Goal: Transaction & Acquisition: Purchase product/service

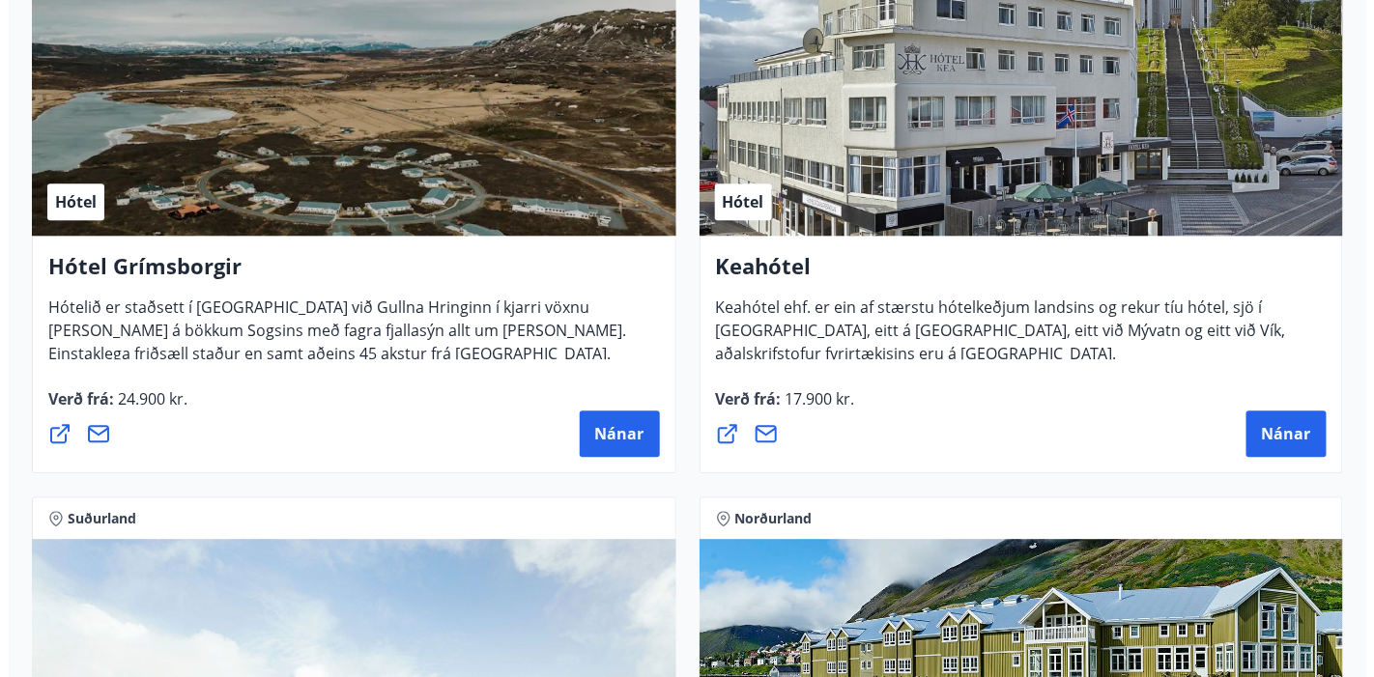
scroll to position [1502, 0]
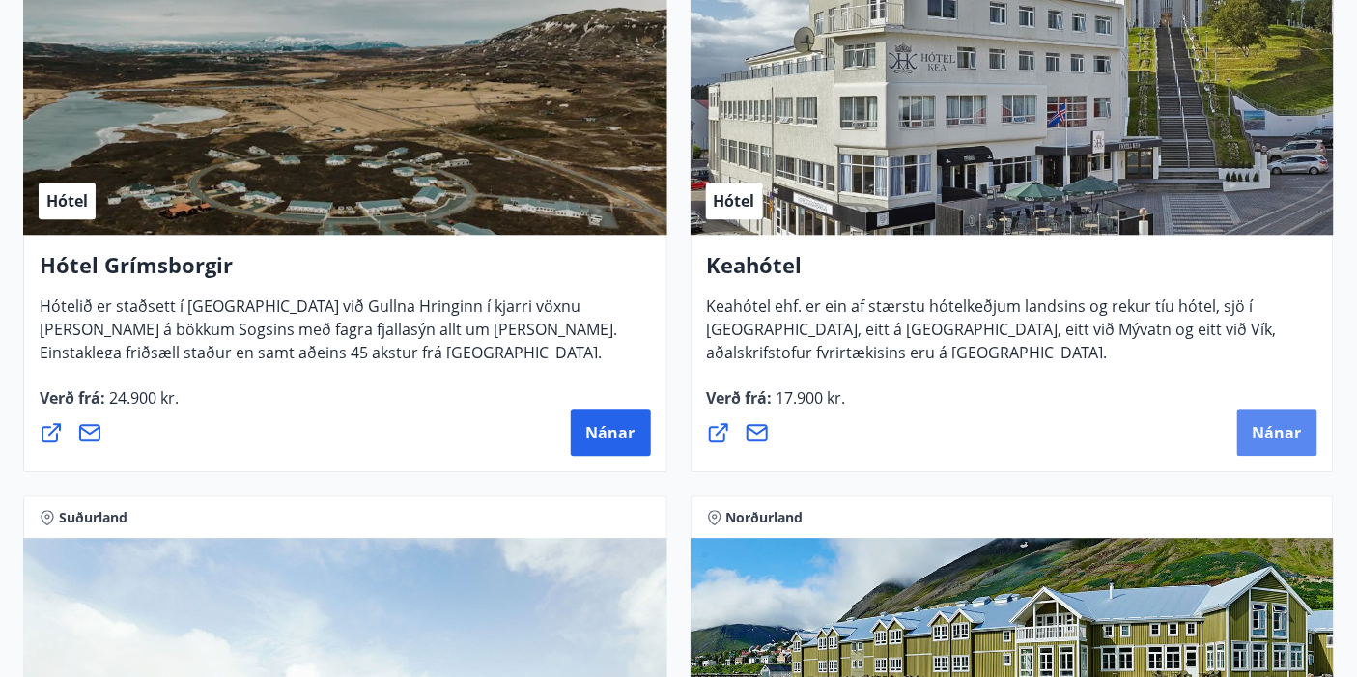
click at [1277, 424] on span "Nánar" at bounding box center [1277, 432] width 49 height 21
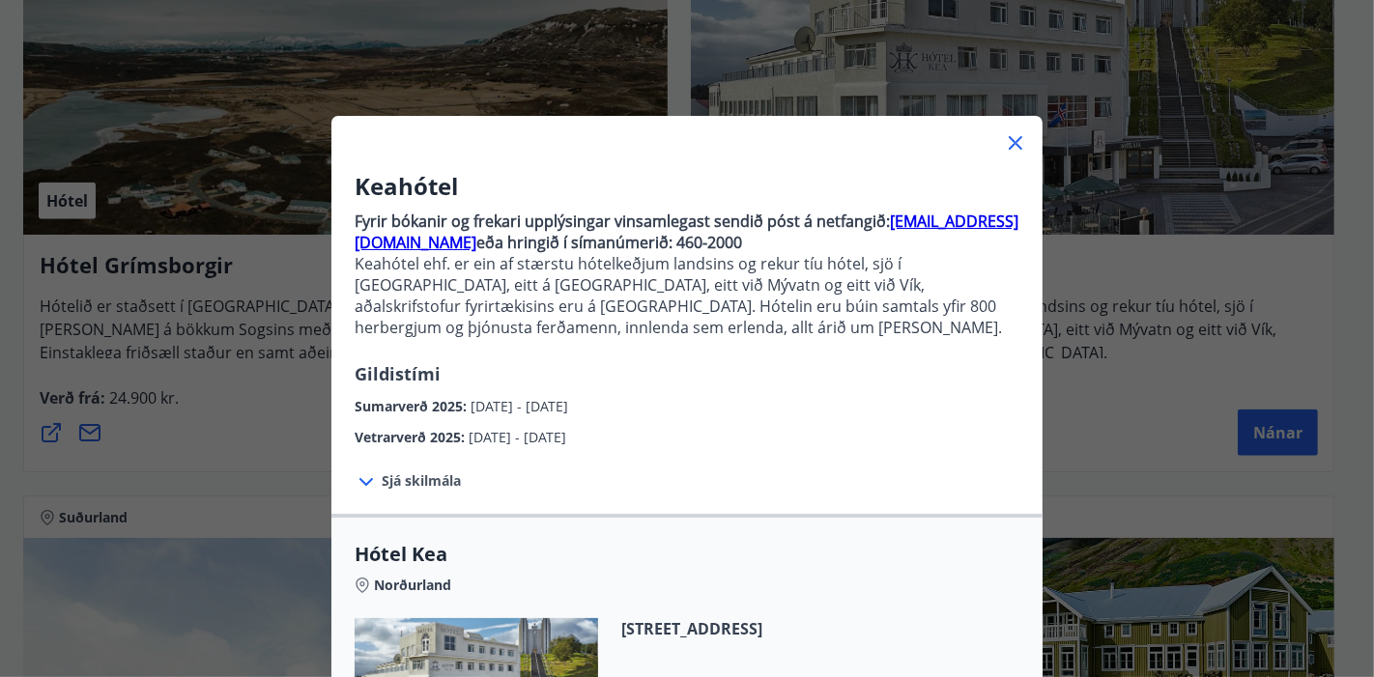
click at [961, 426] on div "Vetrarverð 2025 : [DATE] - [DATE]" at bounding box center [687, 432] width 665 height 31
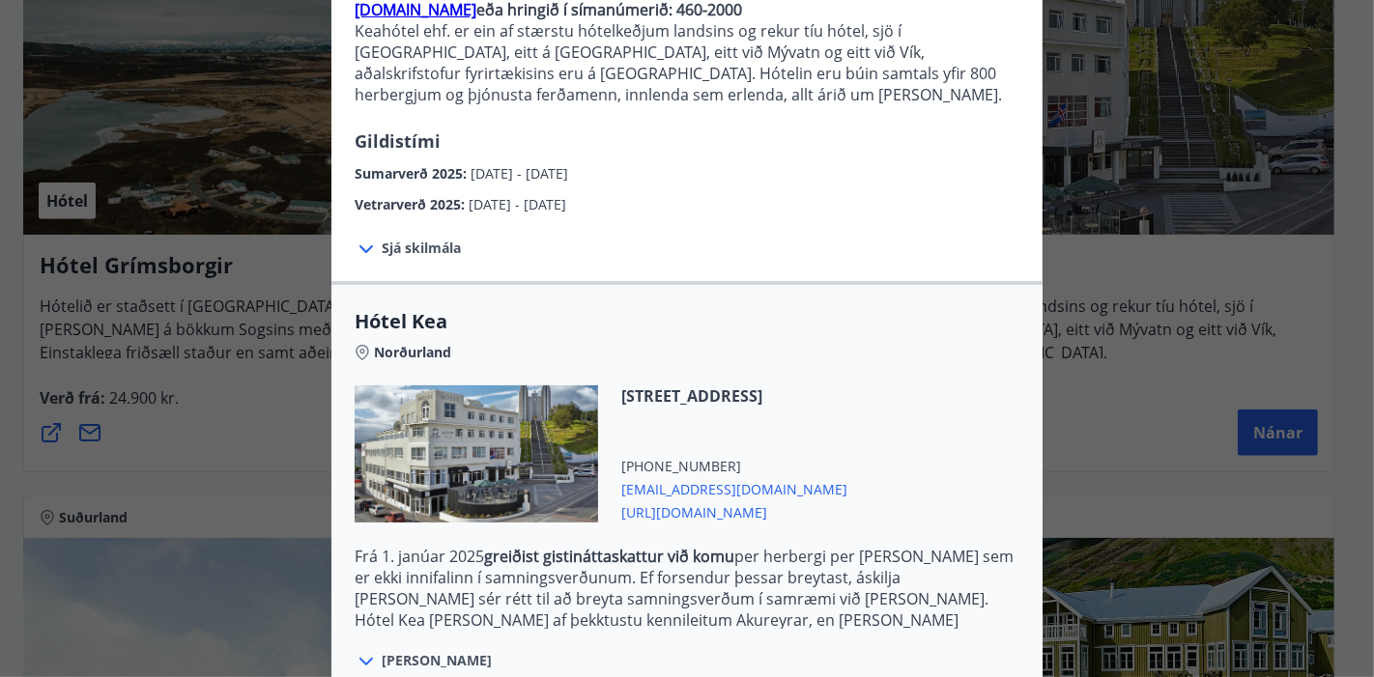
scroll to position [425, 0]
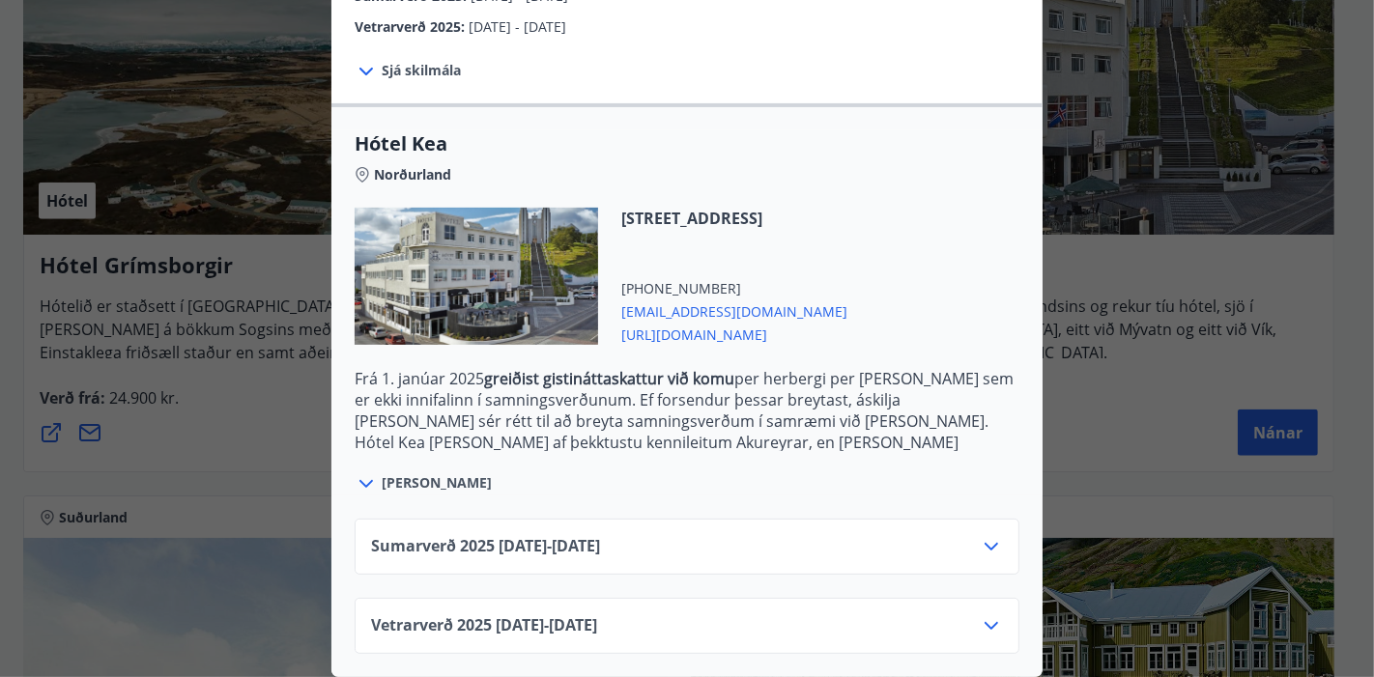
click at [980, 535] on icon at bounding box center [991, 546] width 23 height 23
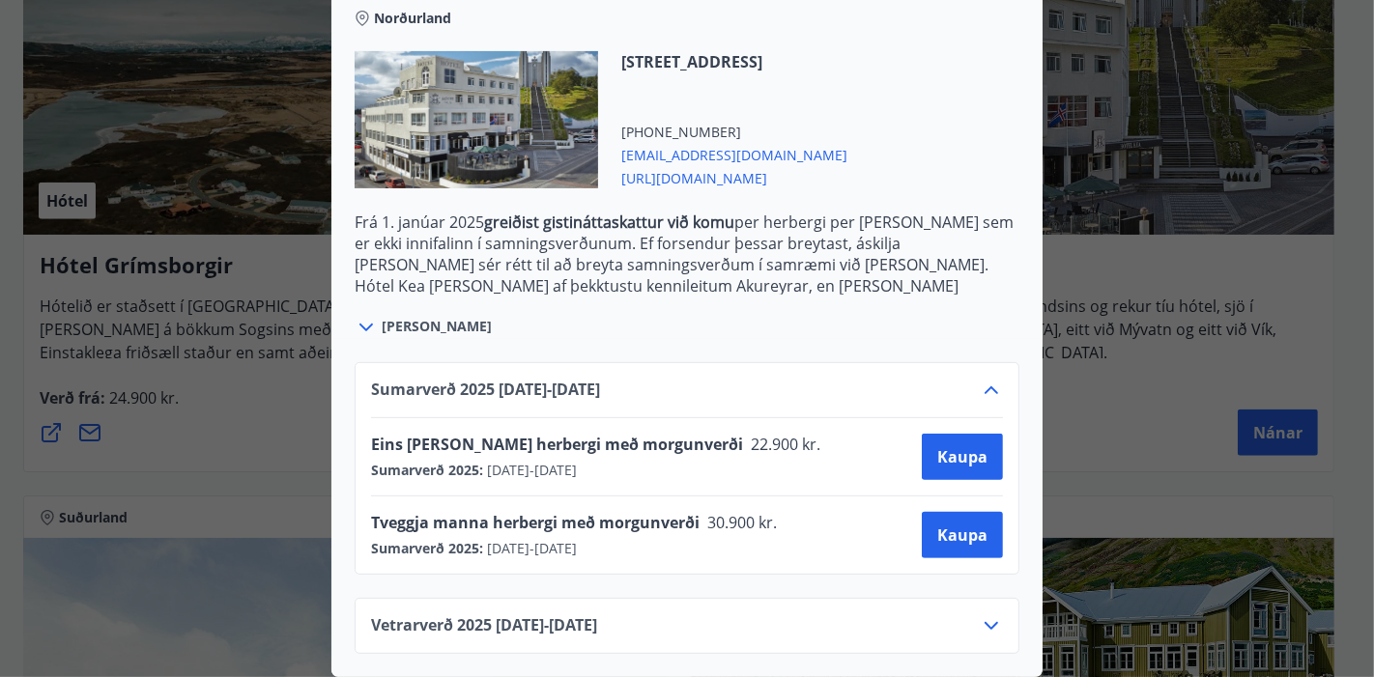
scroll to position [568, 0]
click at [948, 535] on span "Kaupa" at bounding box center [962, 535] width 50 height 21
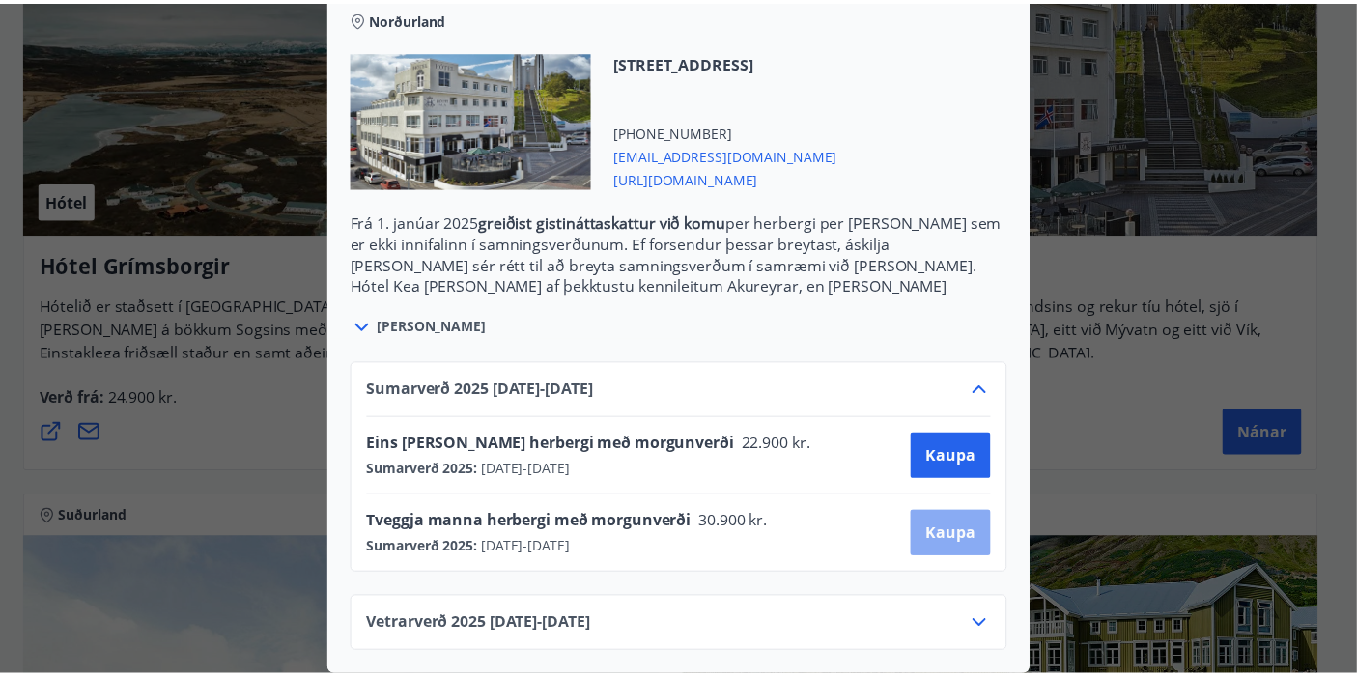
scroll to position [165, 0]
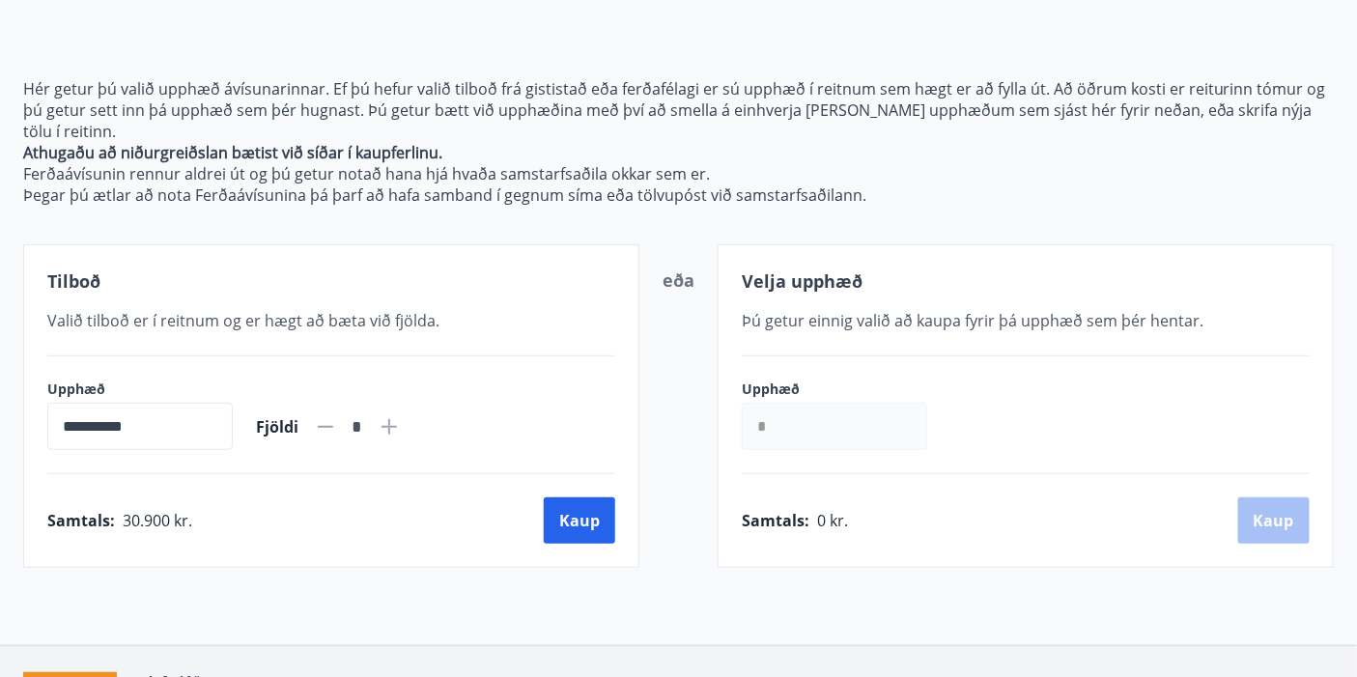
click at [401, 415] on icon at bounding box center [389, 426] width 23 height 23
type input "*"
click at [582, 497] on button "Kaup" at bounding box center [579, 520] width 71 height 46
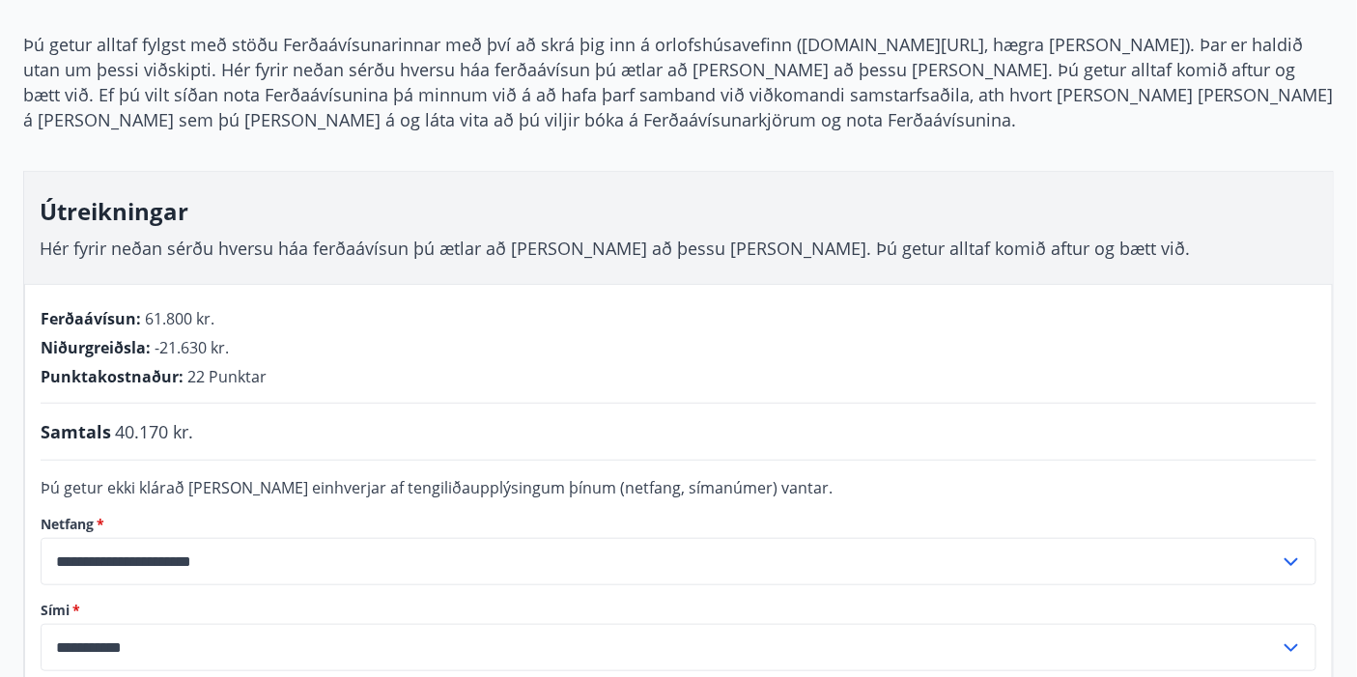
click at [382, 553] on input "**********" at bounding box center [660, 561] width 1239 height 47
click at [1346, 460] on div "Þú getur alltaf fylgst með stöðu Ferðaávísunarinnar með því að skrá þig inn á o…" at bounding box center [678, 443] width 1357 height 822
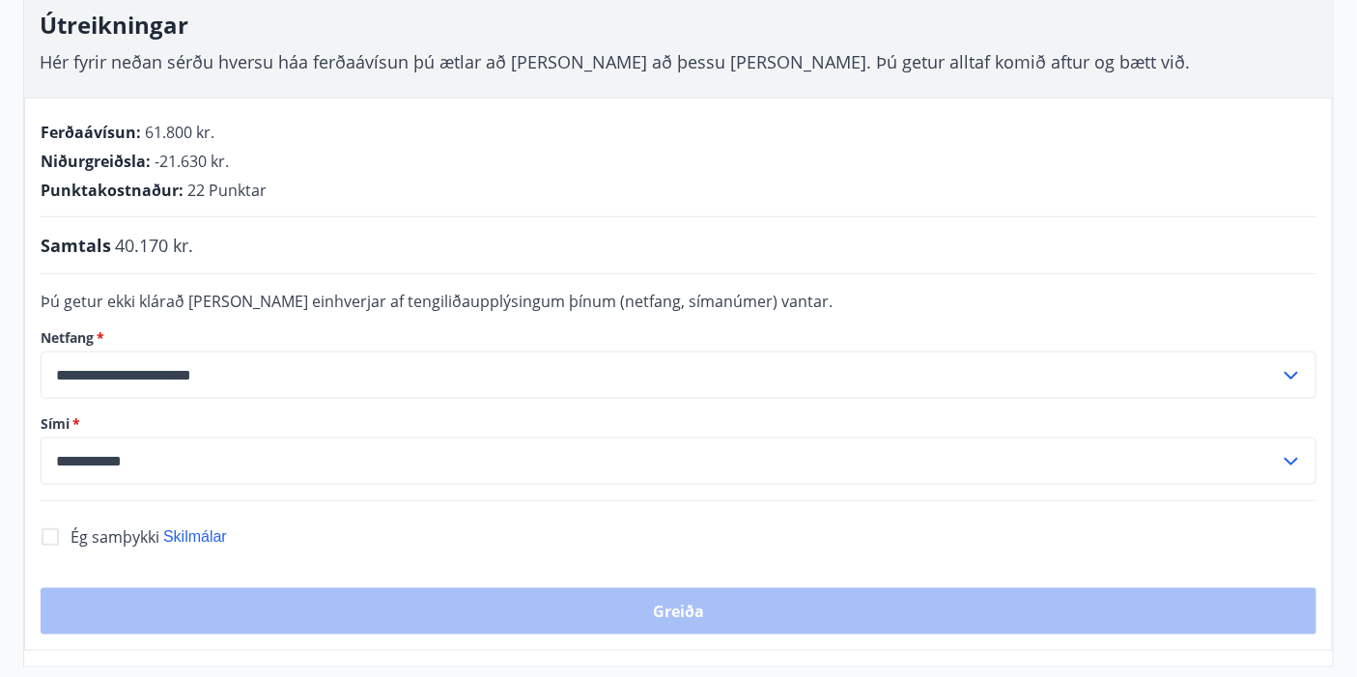
scroll to position [356, 0]
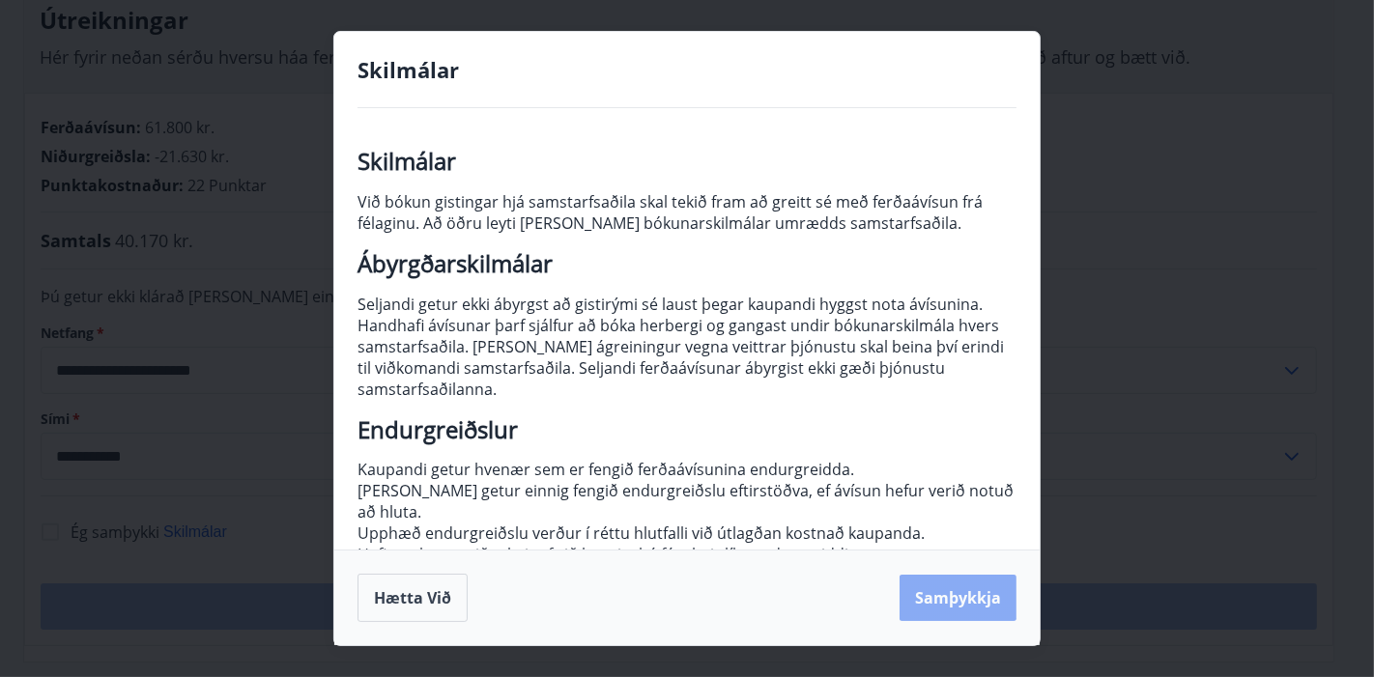
click at [951, 596] on button "Samþykkja" at bounding box center [957, 598] width 117 height 46
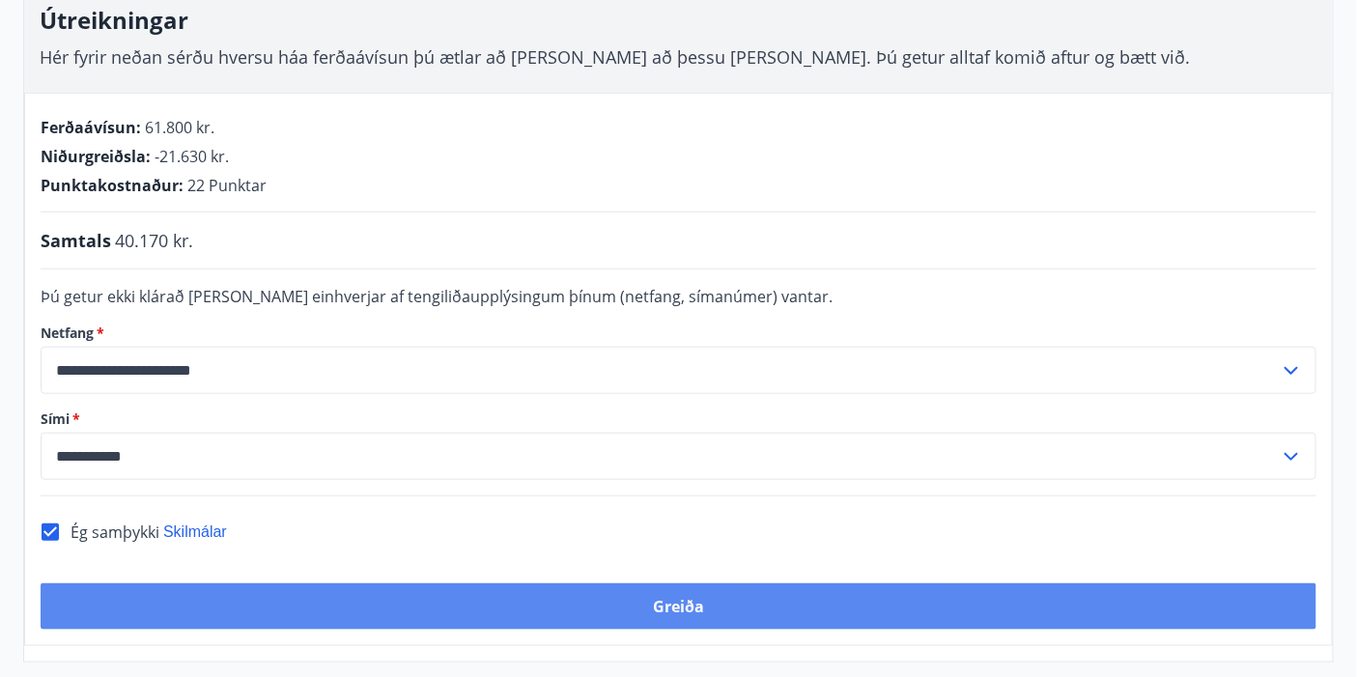
click at [687, 601] on button "Greiða" at bounding box center [679, 606] width 1276 height 46
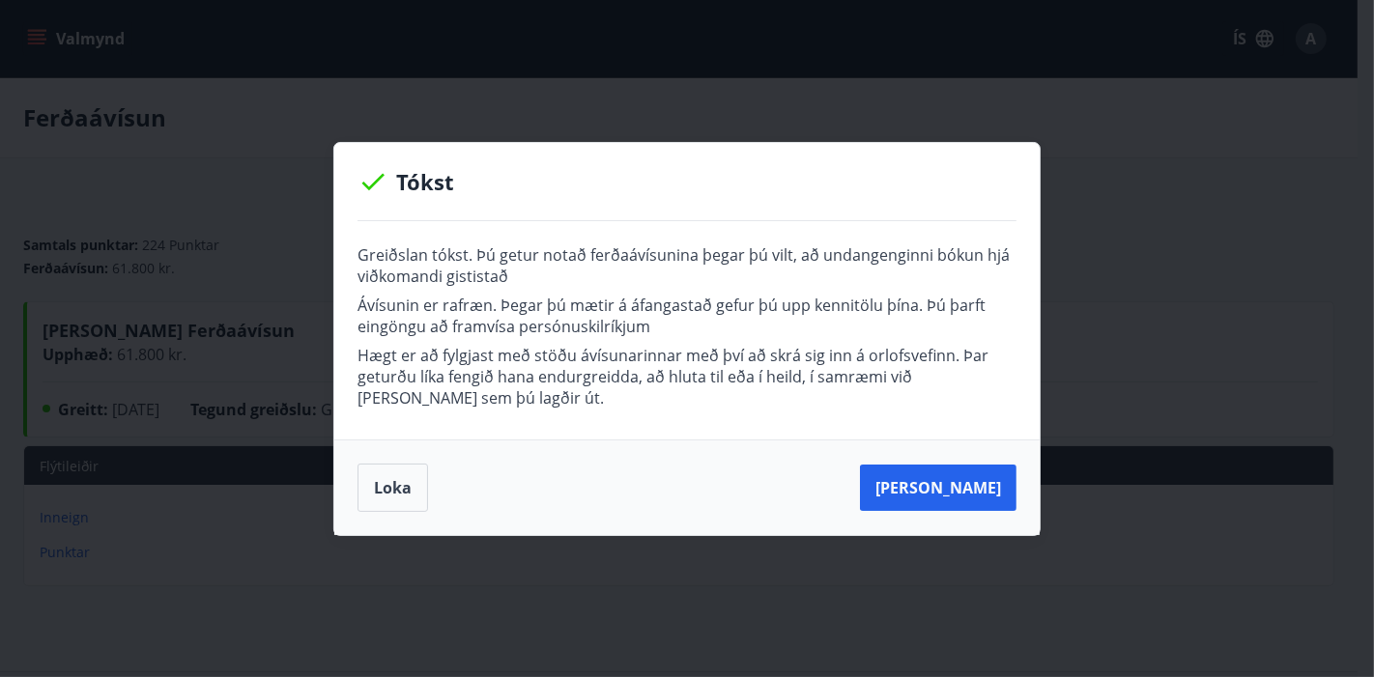
click at [895, 375] on p "Hægt er að fylgjast með stöðu ávísunarinnar með því að skrá sig inn á orlofsvef…" at bounding box center [686, 377] width 659 height 64
click at [388, 488] on button "Loka" at bounding box center [392, 488] width 71 height 48
